Goal: Find specific page/section: Find specific page/section

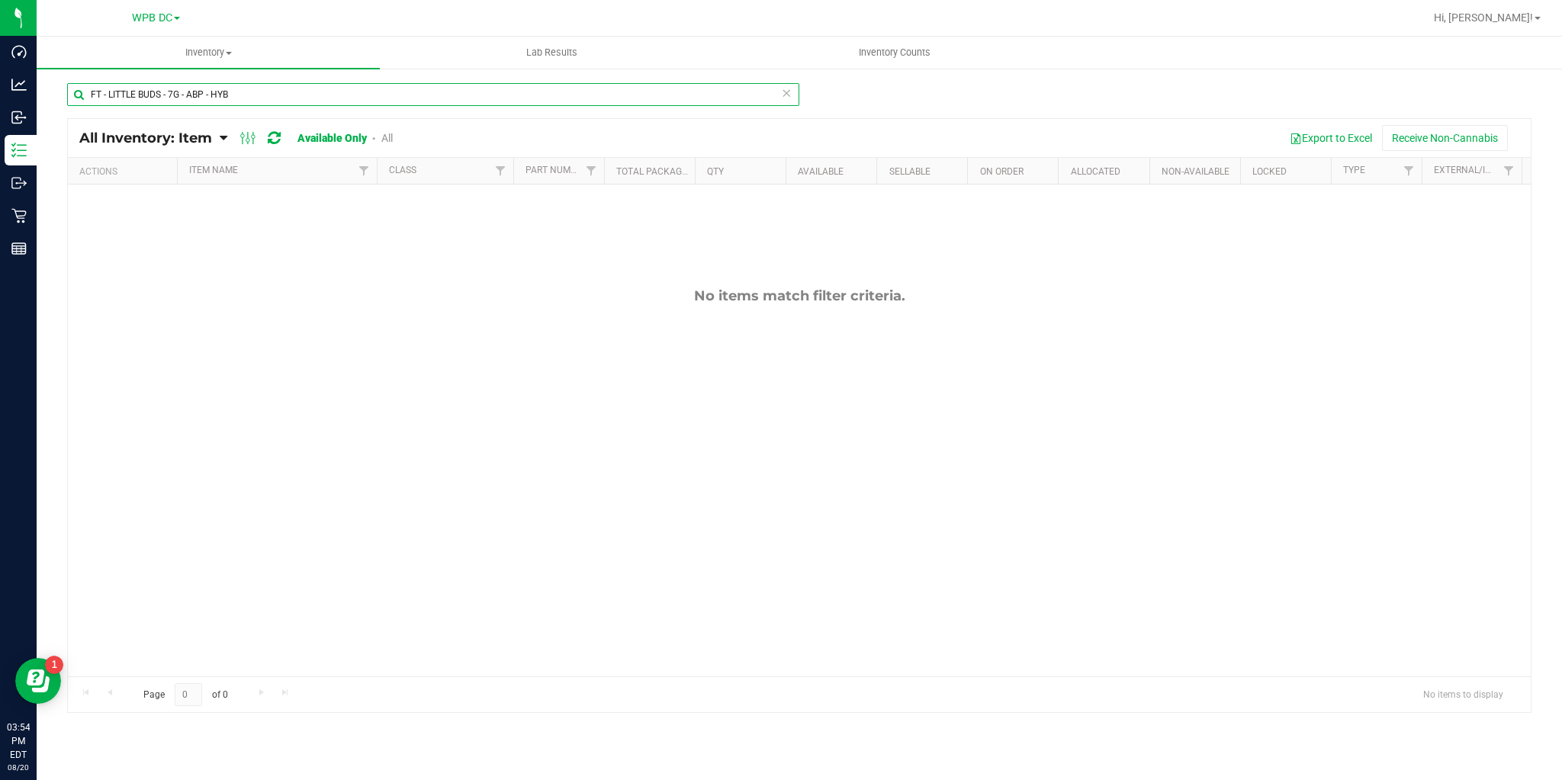
click at [239, 91] on input "FT - LITTLE BUDS - 7G - ABP - HYB" at bounding box center [433, 94] width 732 height 23
drag, startPoint x: 239, startPoint y: 91, endPoint x: 79, endPoint y: 89, distance: 159.4
click at [79, 89] on input "FT - LITTLE BUDS - 7G - ABP - HYB" at bounding box center [433, 94] width 732 height 23
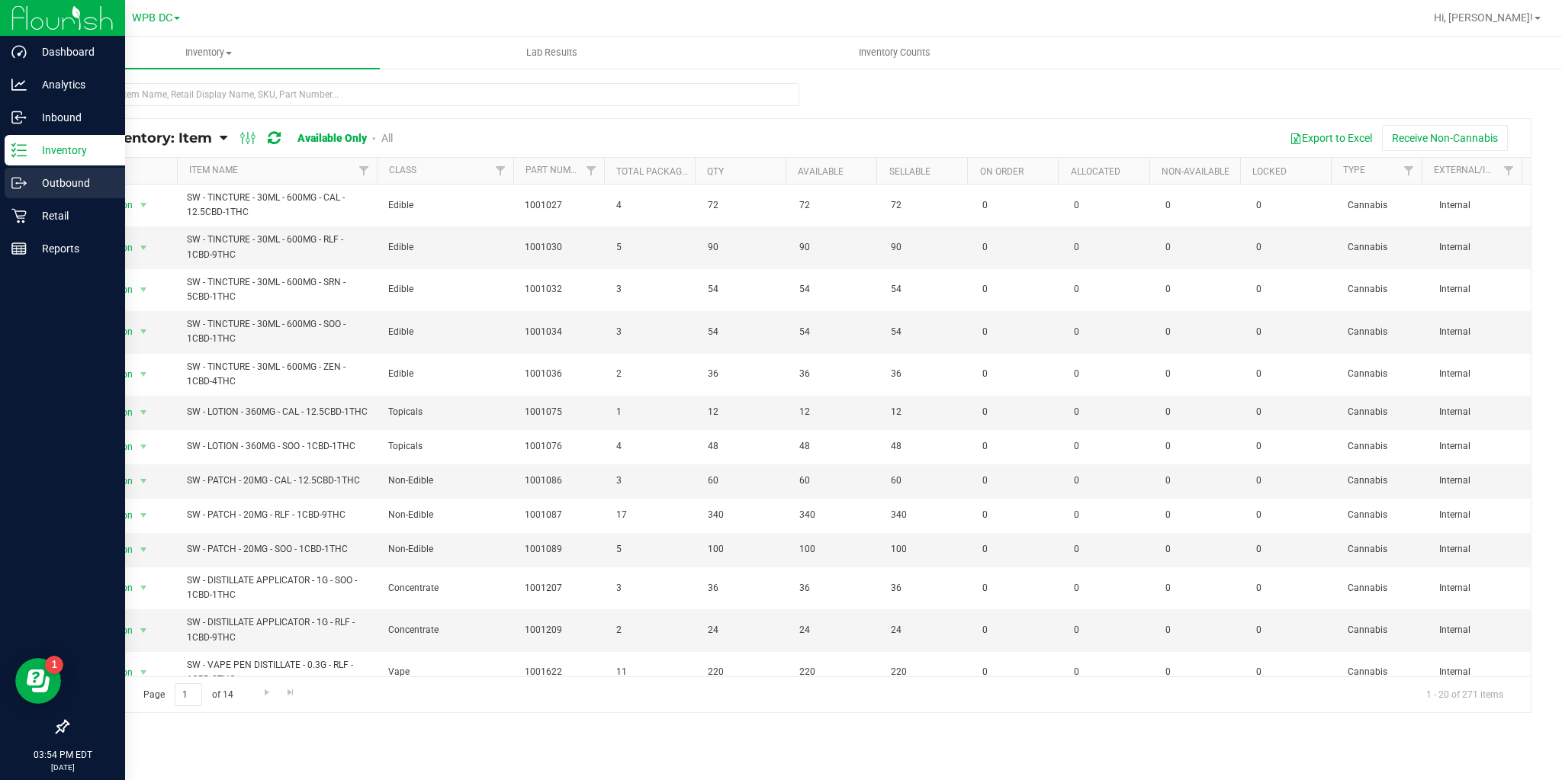
click at [46, 184] on p "Outbound" at bounding box center [73, 183] width 92 height 18
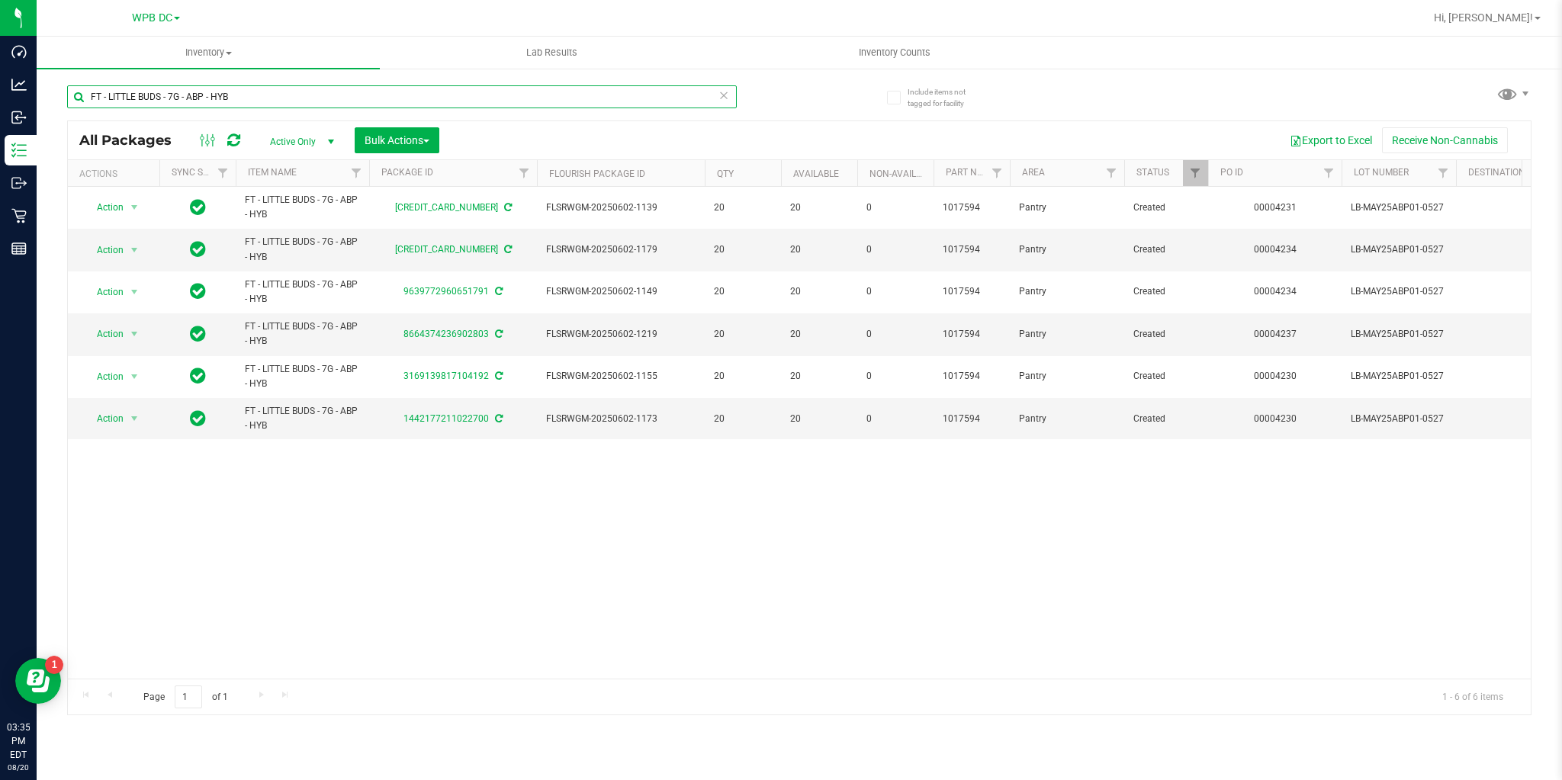
click at [230, 97] on input "FT - LITTLE BUDS - 7G - ABP - HYB" at bounding box center [402, 96] width 670 height 23
type input "AML"
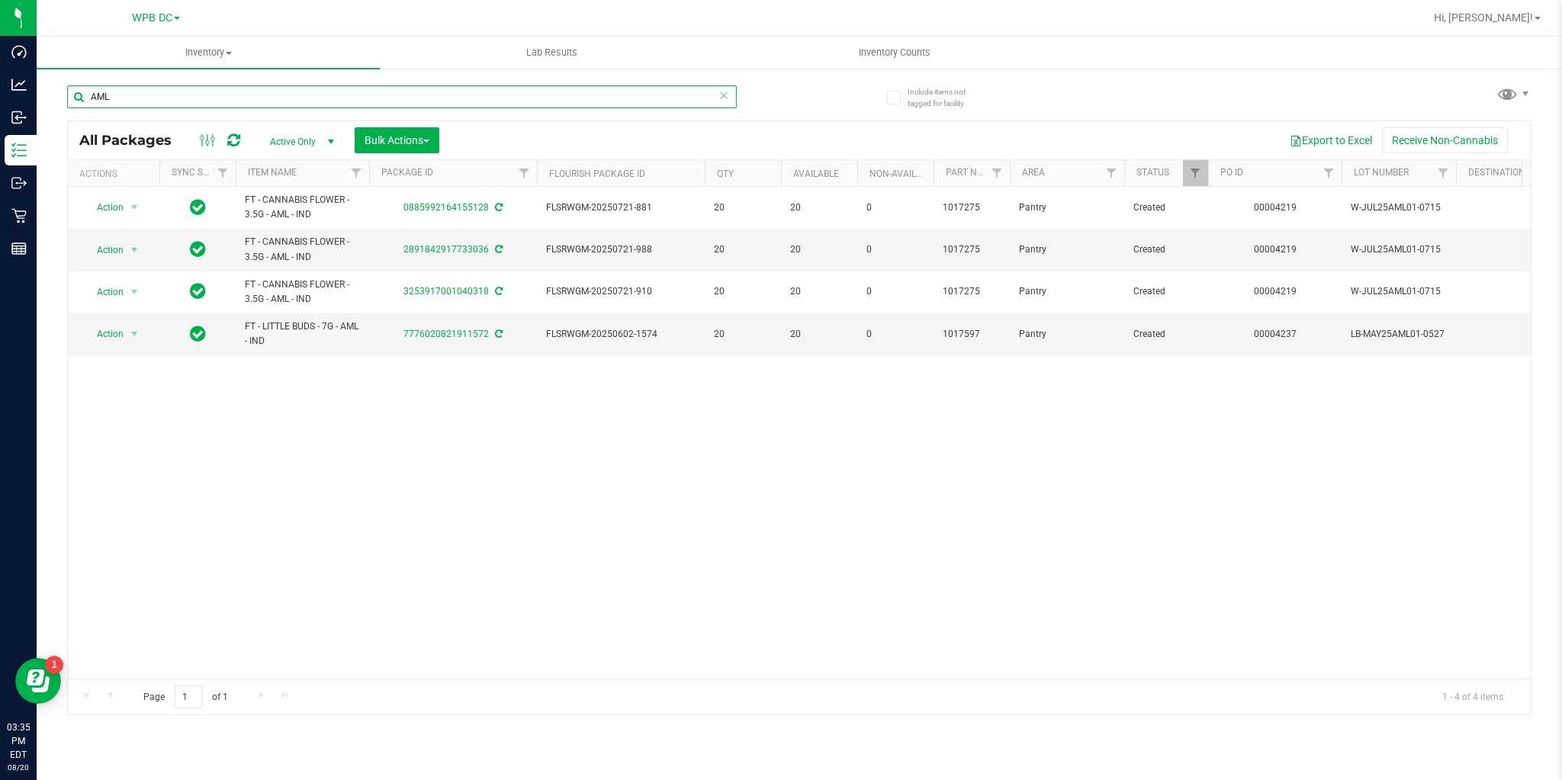
drag, startPoint x: 143, startPoint y: 93, endPoint x: 75, endPoint y: 95, distance: 68.7
click at [76, 95] on input "AML" at bounding box center [402, 96] width 670 height 23
